Goal: Navigation & Orientation: Find specific page/section

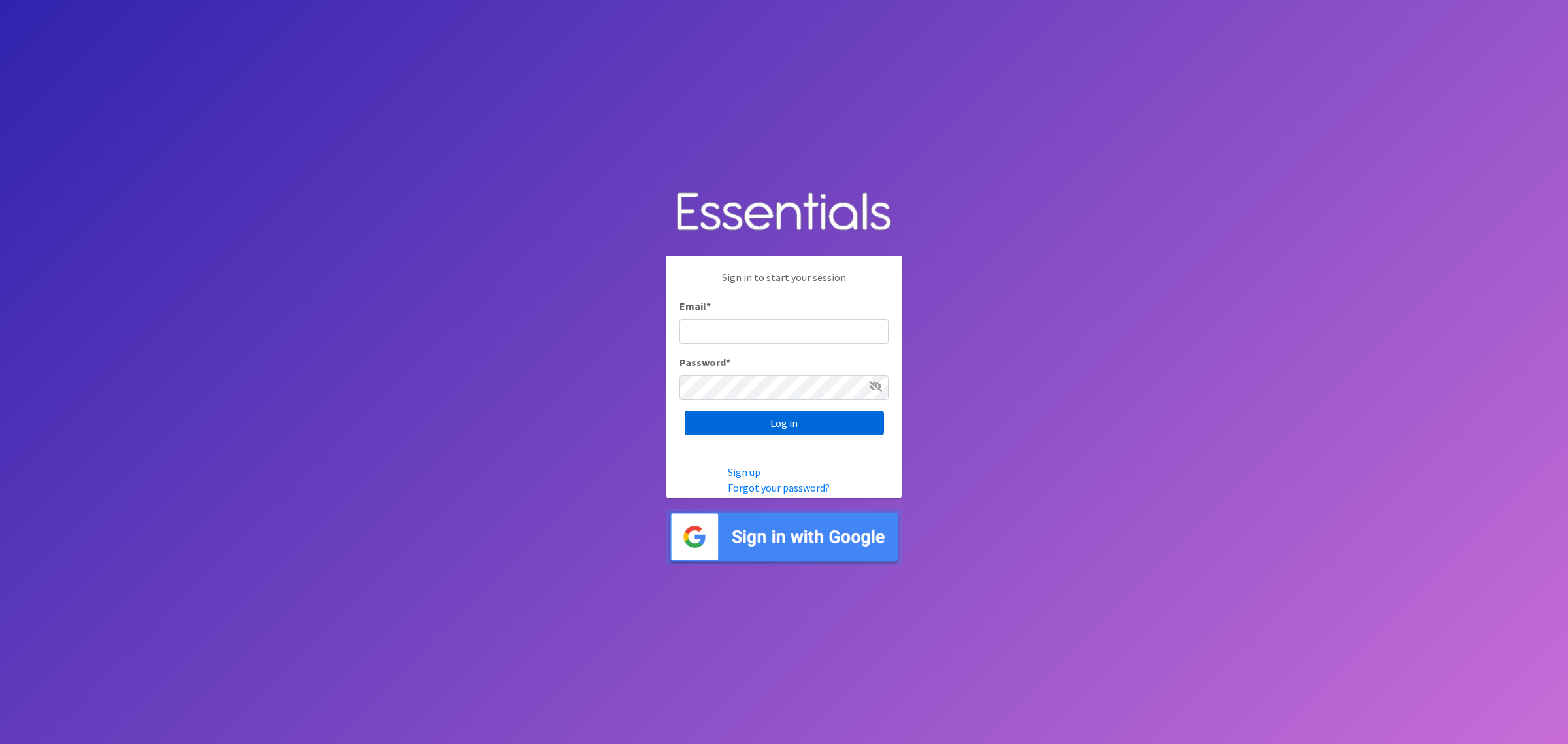
type input "[PERSON_NAME][EMAIL_ADDRESS][DOMAIN_NAME]"
click at [780, 416] on input "Log in" at bounding box center [784, 423] width 199 height 25
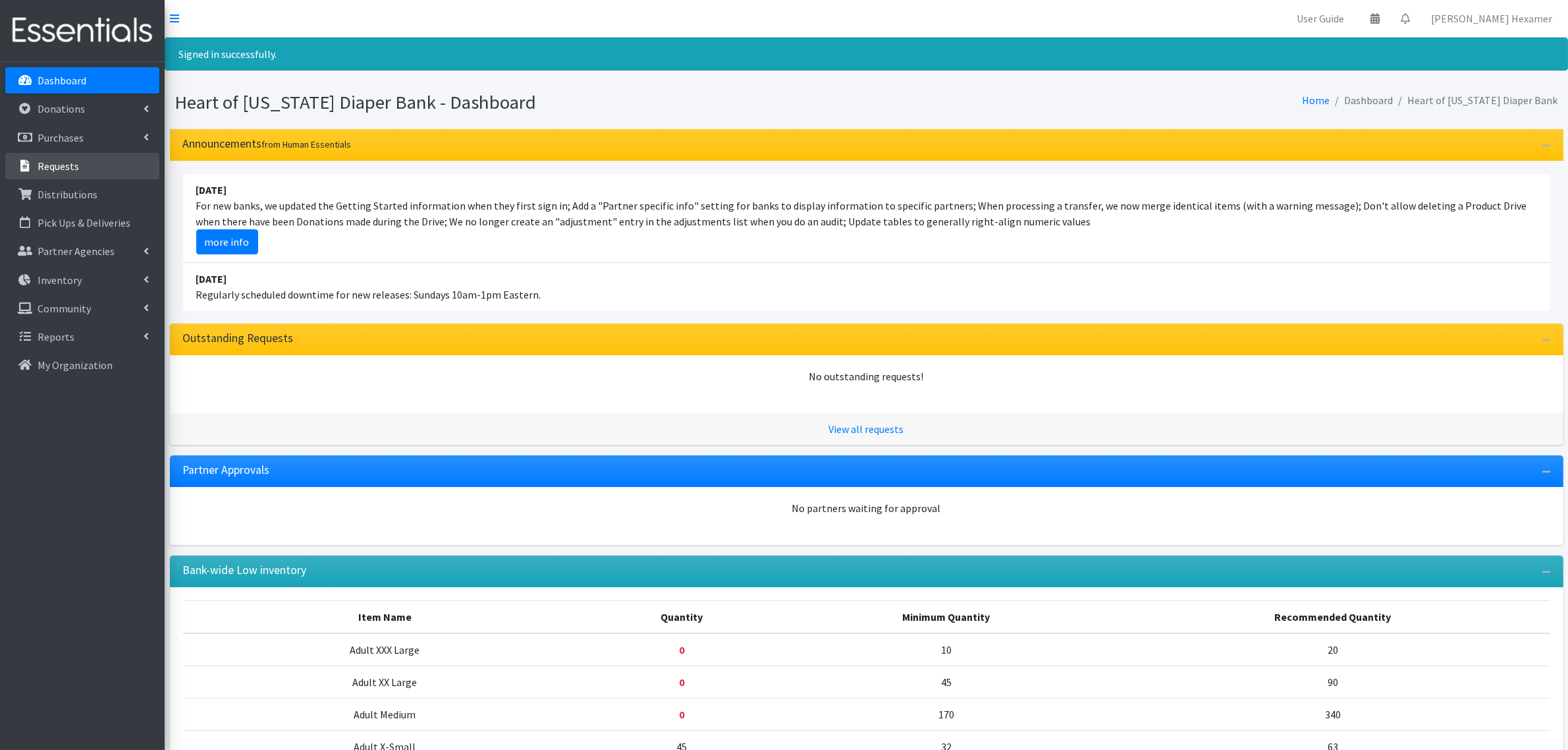
click at [90, 164] on link "Requests" at bounding box center [82, 165] width 154 height 26
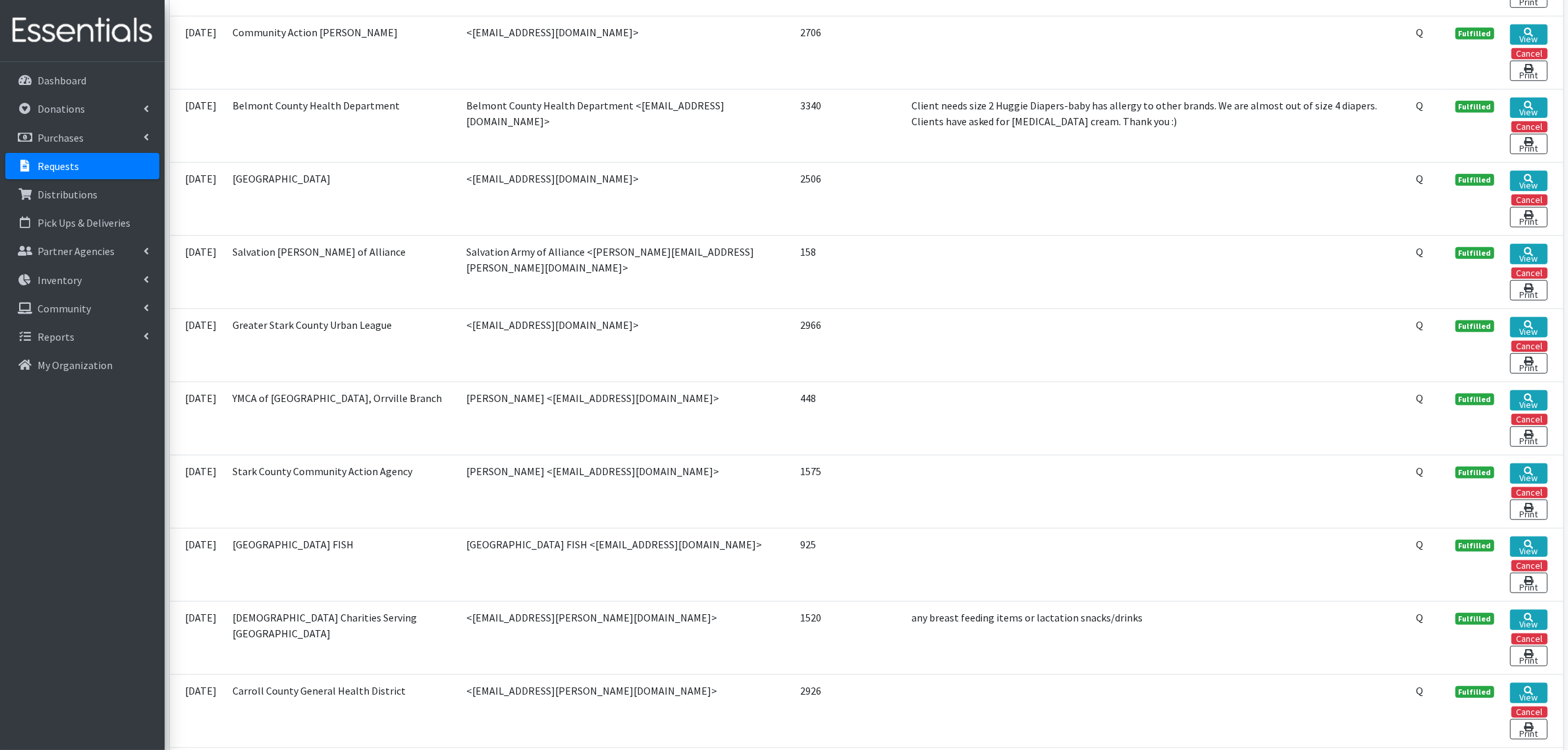
scroll to position [1236, 0]
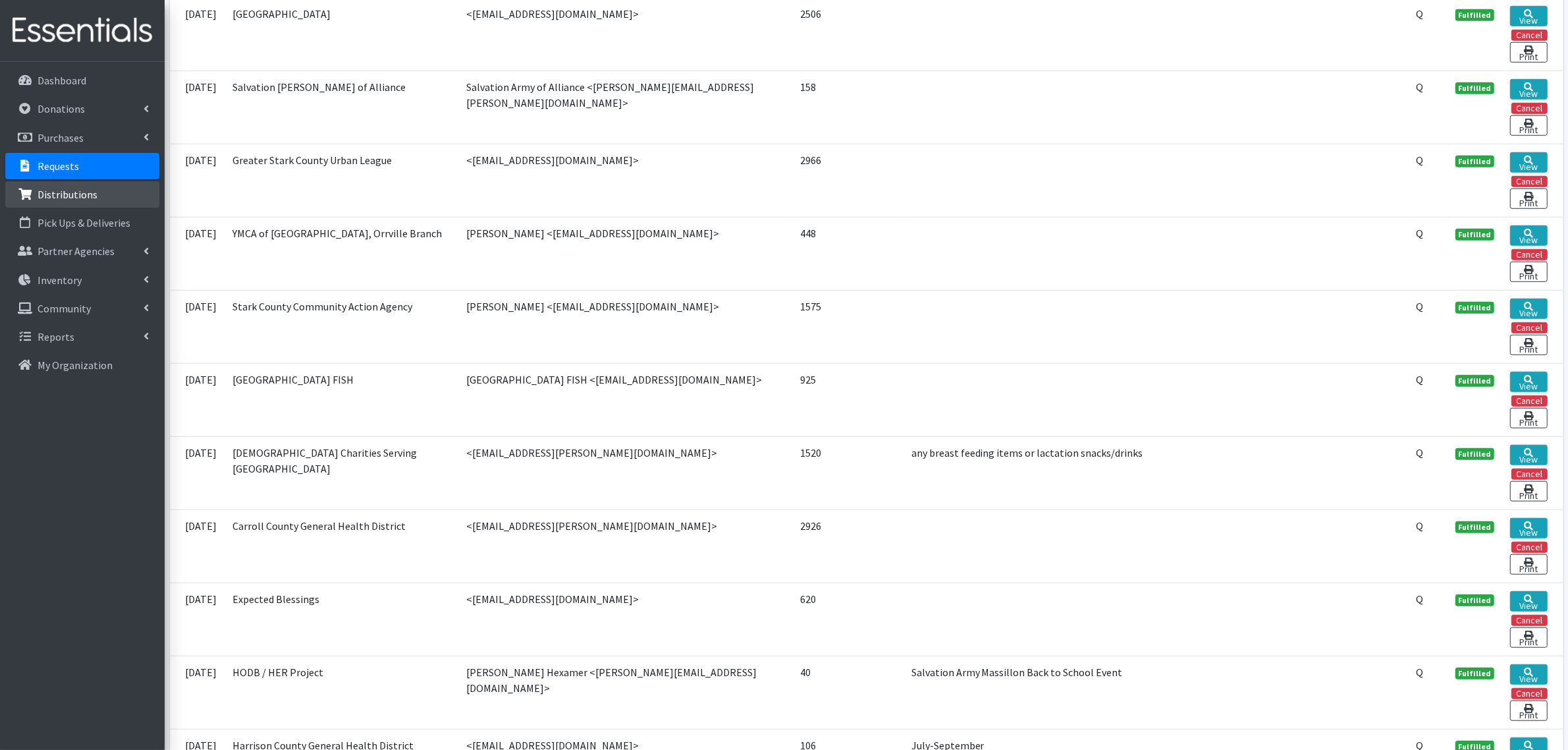
click at [47, 192] on p "Distributions" at bounding box center [68, 194] width 60 height 13
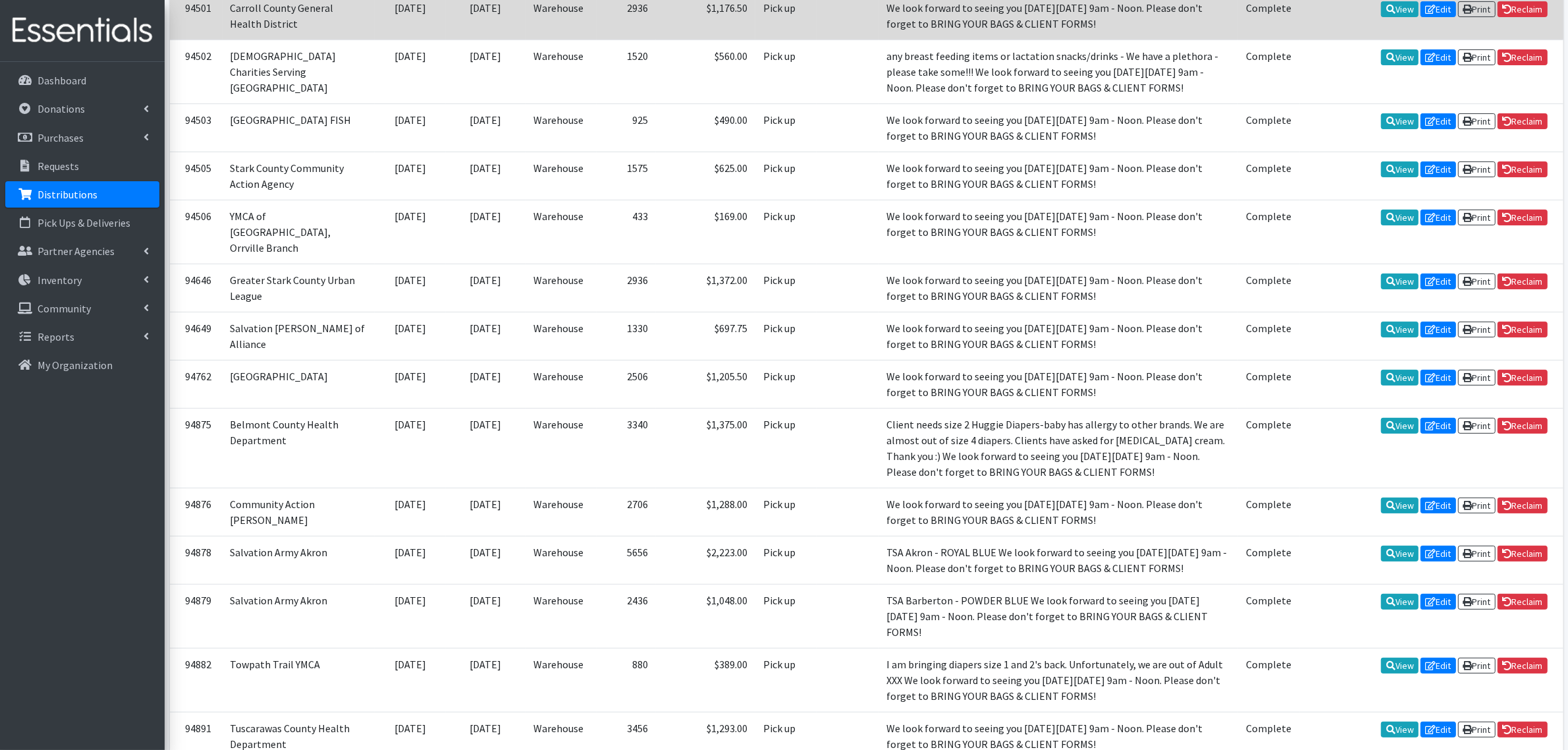
scroll to position [494, 0]
